Goal: Task Accomplishment & Management: Manage account settings

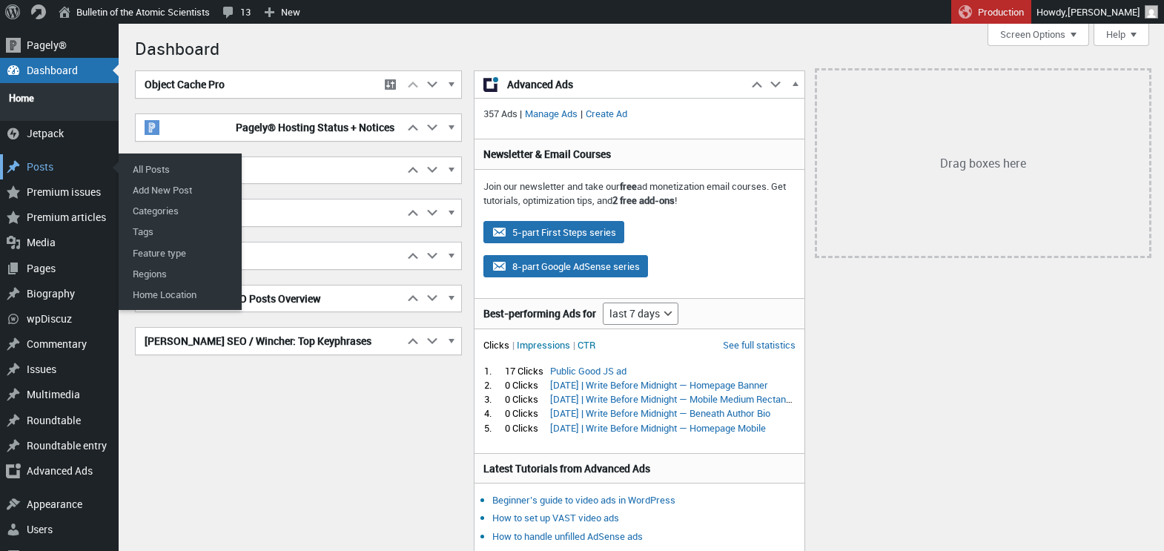
click at [39, 161] on div "Posts" at bounding box center [59, 166] width 119 height 25
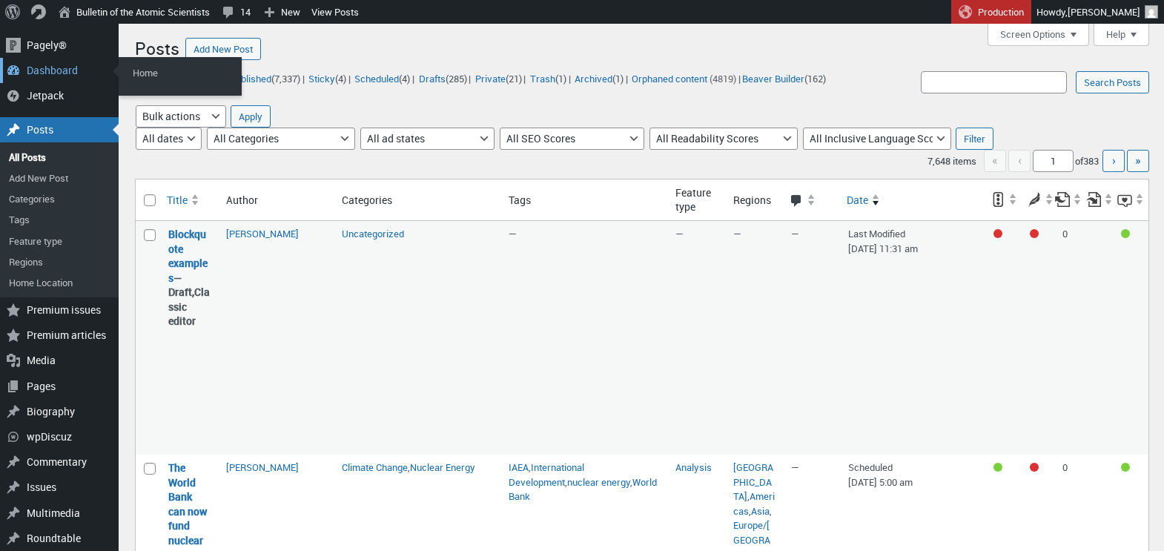
click at [36, 76] on div "Dashboard" at bounding box center [59, 70] width 119 height 25
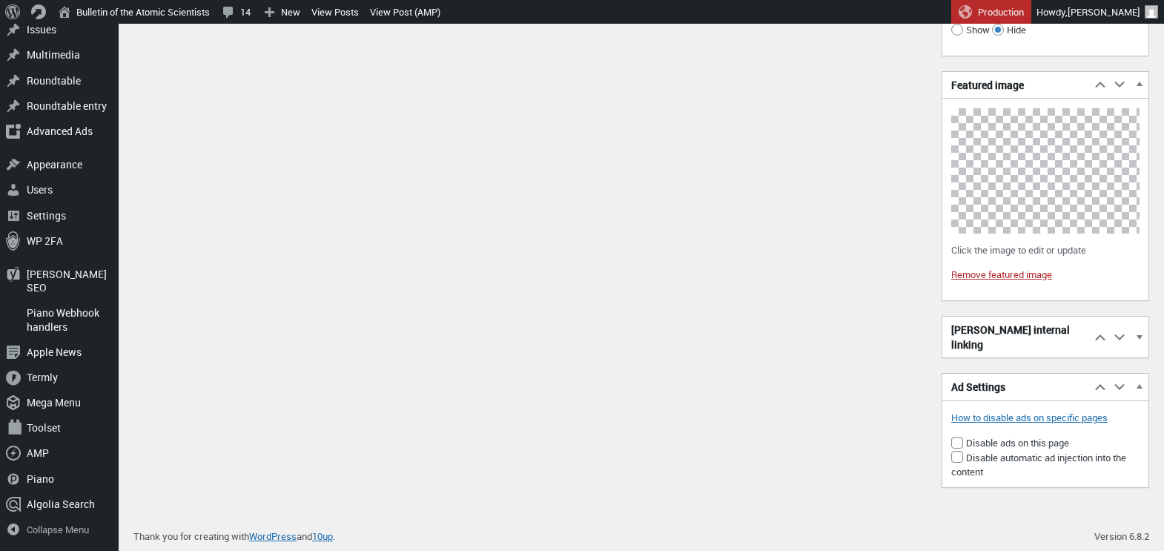
scroll to position [2399, 0]
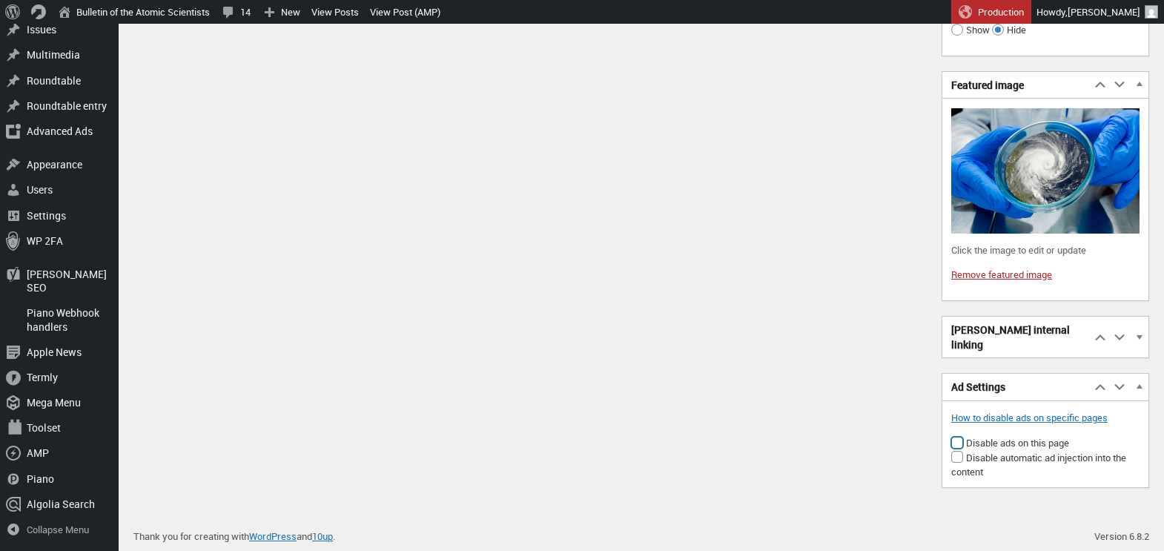
click at [956, 443] on input"] "Disable ads on this page" at bounding box center [957, 443] width 12 height 12
checkbox input"] "true"
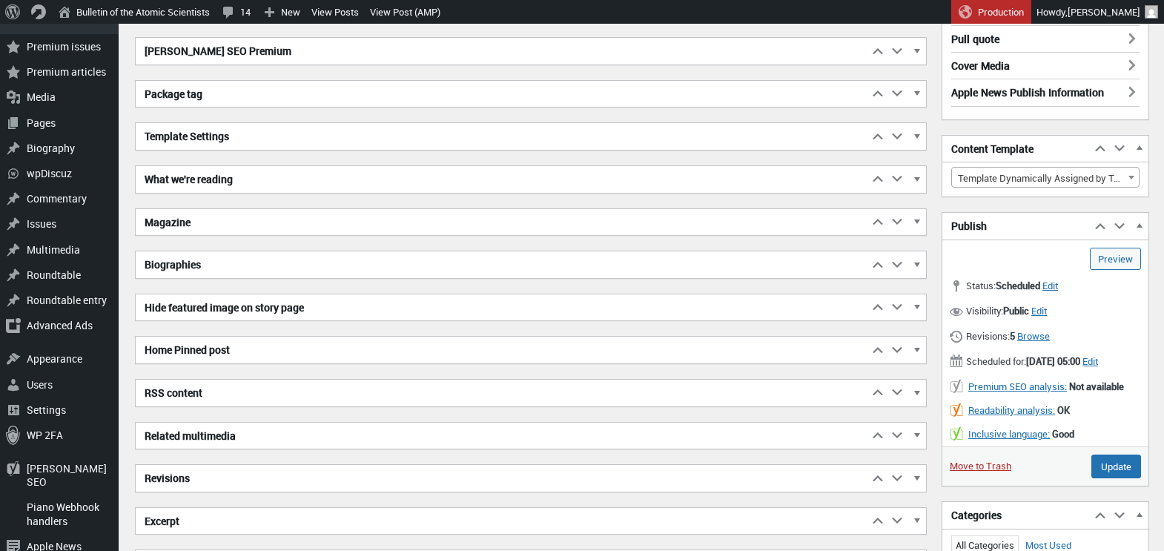
scroll to position [316, 0]
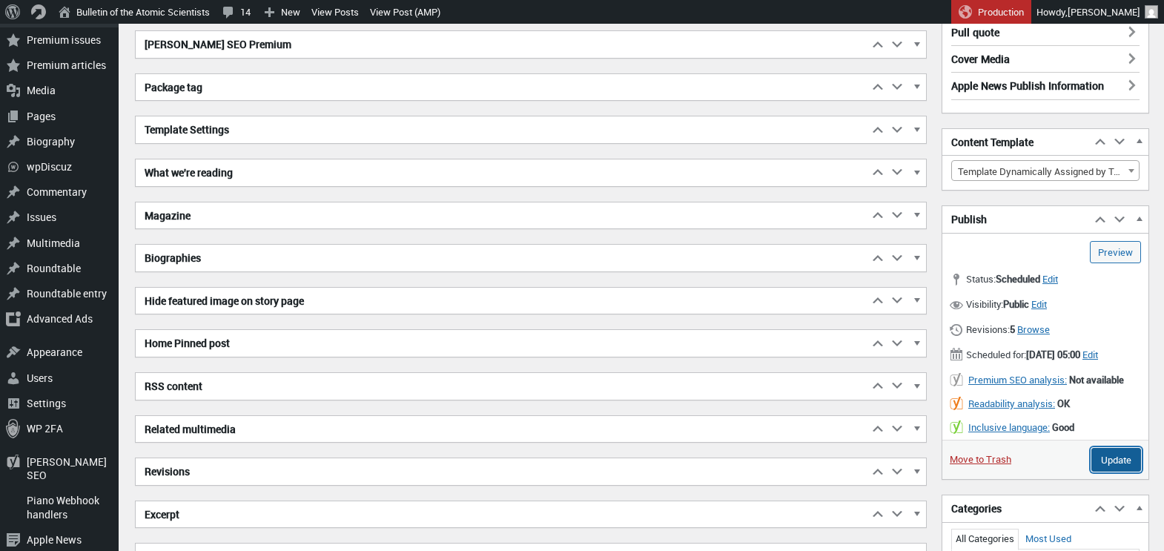
click at [1101, 472] on input "Update" at bounding box center [1116, 460] width 50 height 24
type input "Schedule"
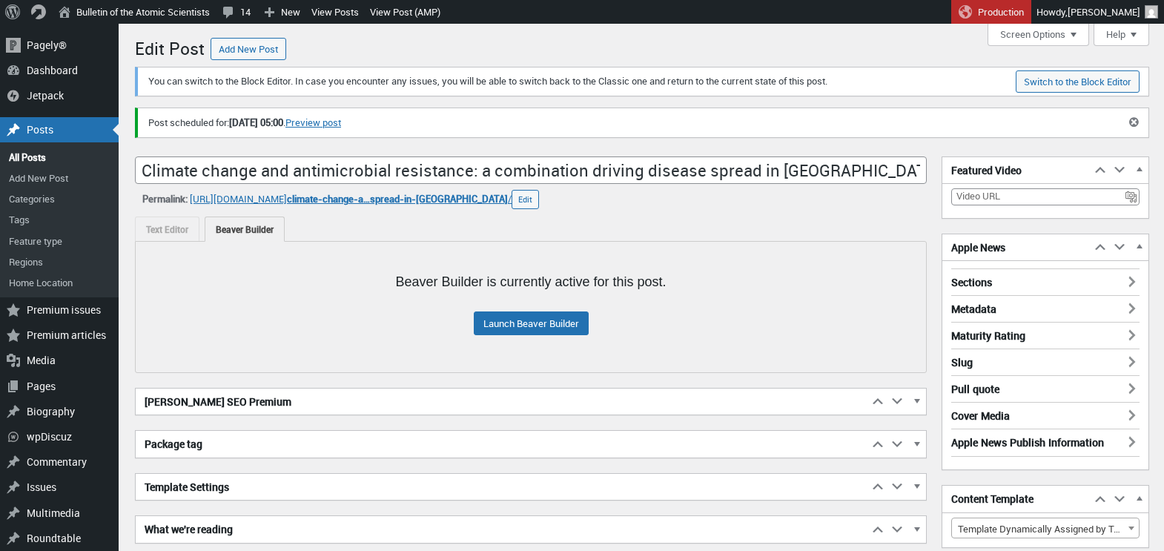
scroll to position [10, 0]
click at [341, 122] on link "Preview post" at bounding box center [313, 123] width 56 height 15
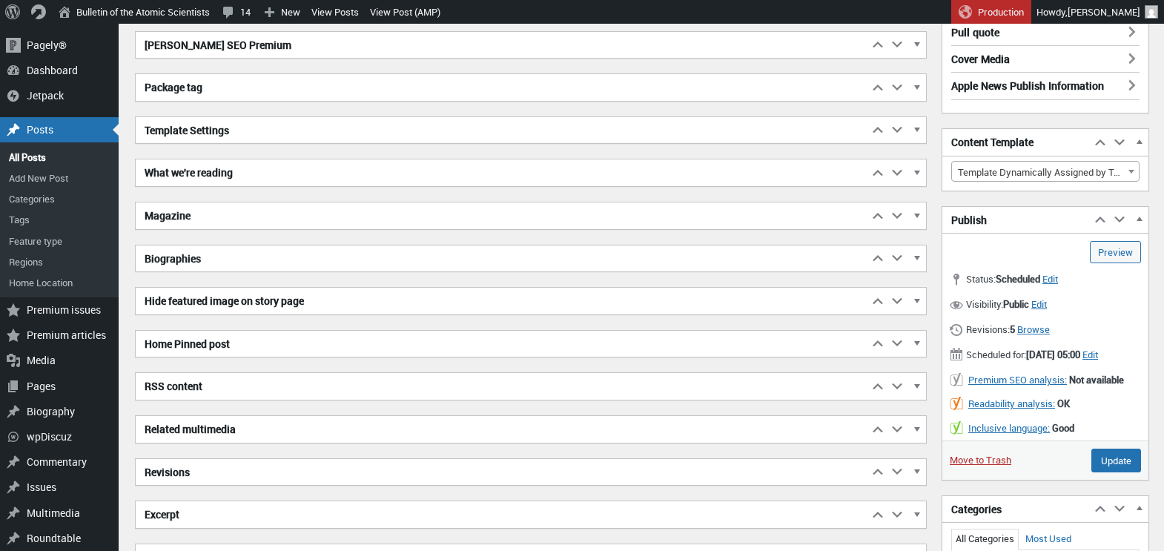
scroll to position [0, 0]
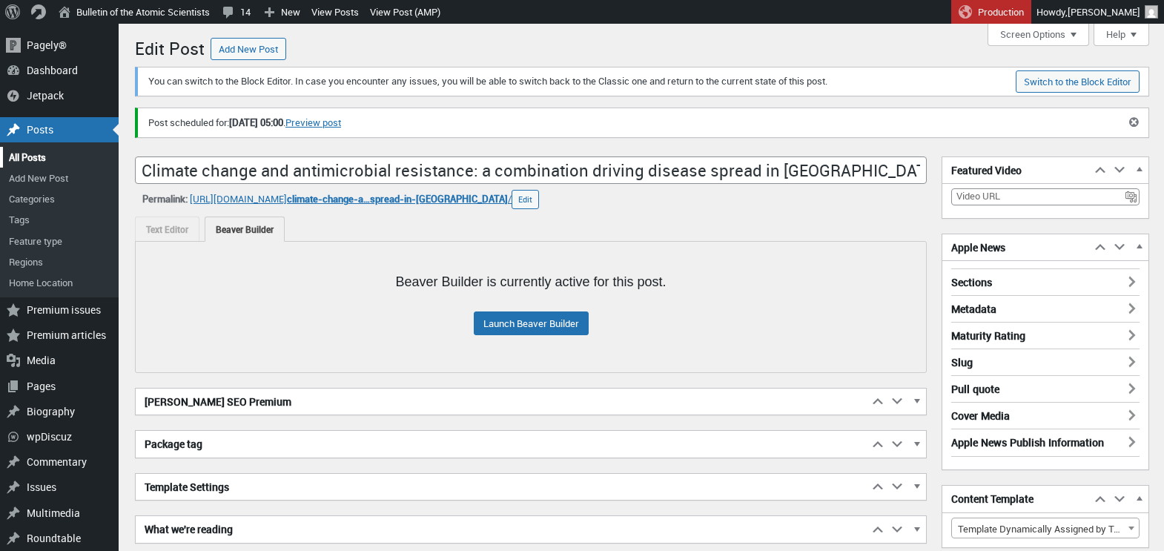
click at [36, 156] on link "All Posts" at bounding box center [59, 157] width 119 height 21
